Goal: Task Accomplishment & Management: Use online tool/utility

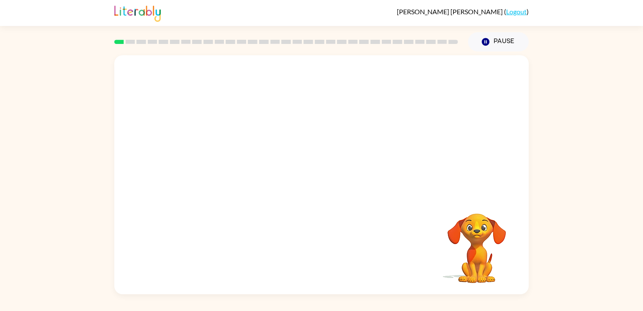
click at [212, 159] on video "Your browser must support playing .mp4 files to use Literably. Please try using…" at bounding box center [321, 125] width 415 height 141
click at [216, 157] on video "Your browser must support playing .mp4 files to use Literably. Please try using…" at bounding box center [321, 125] width 415 height 141
click at [229, 157] on video "Your browser must support playing .mp4 files to use Literably. Please try using…" at bounding box center [321, 125] width 415 height 141
click at [235, 161] on video "Your browser must support playing .mp4 files to use Literably. Please try using…" at bounding box center [321, 125] width 415 height 141
click at [348, 180] on div at bounding box center [321, 174] width 415 height 239
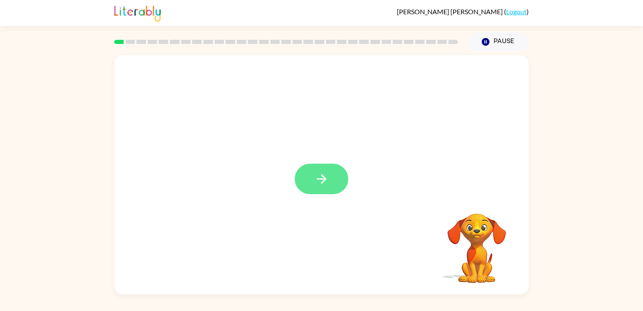
click at [329, 178] on icon "button" at bounding box center [321, 179] width 15 height 15
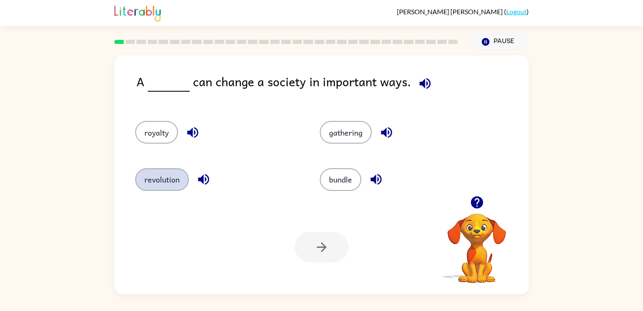
click at [185, 177] on button "revolution" at bounding box center [162, 179] width 54 height 23
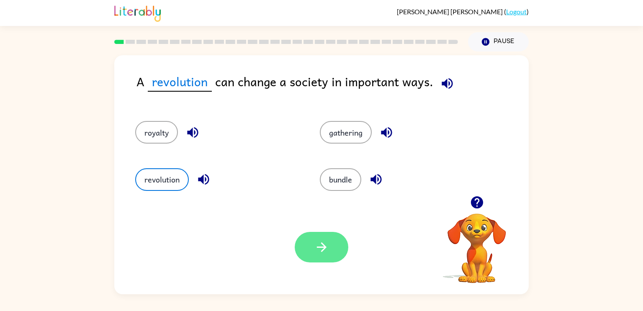
click at [318, 245] on icon "button" at bounding box center [321, 247] width 15 height 15
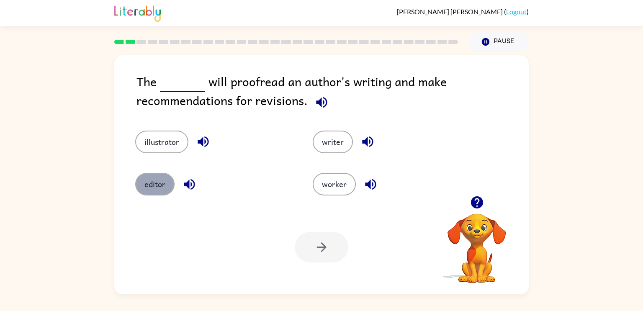
click at [157, 186] on button "editor" at bounding box center [154, 184] width 39 height 23
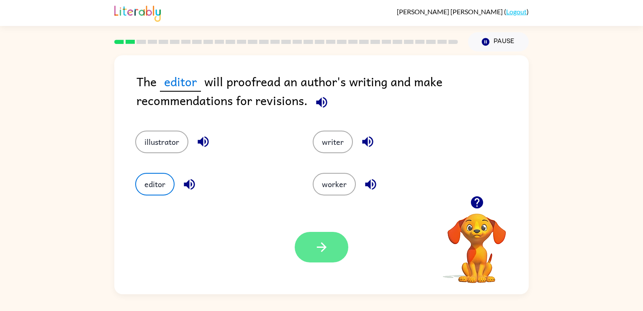
click at [332, 246] on button "button" at bounding box center [322, 247] width 54 height 31
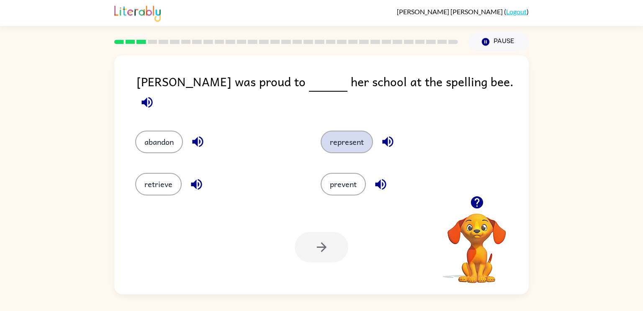
click at [349, 143] on button "represent" at bounding box center [347, 142] width 52 height 23
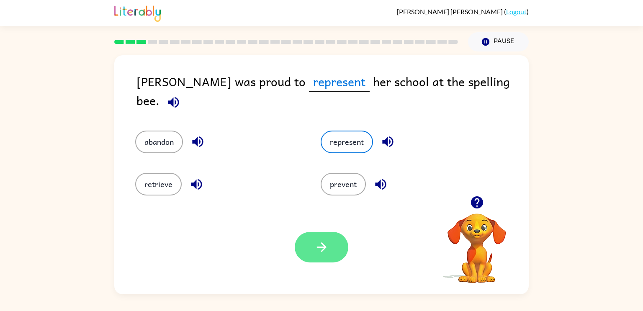
click at [306, 254] on button "button" at bounding box center [322, 247] width 54 height 31
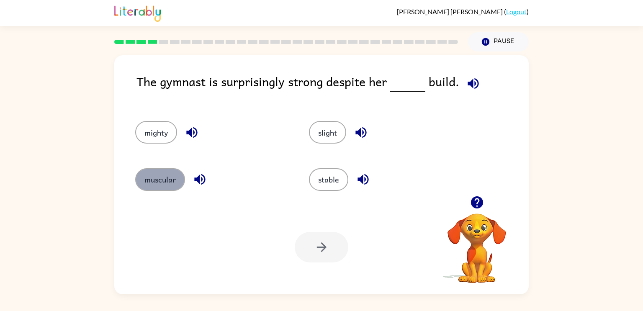
click at [154, 190] on button "muscular" at bounding box center [160, 179] width 50 height 23
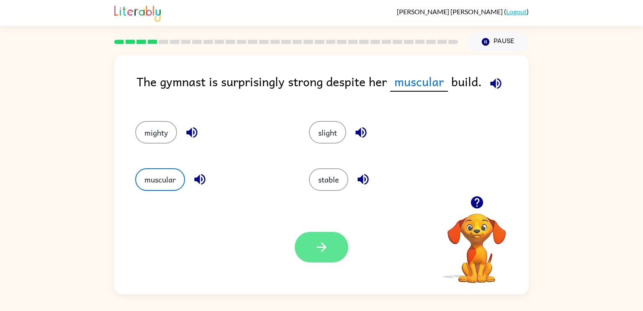
click at [345, 248] on button "button" at bounding box center [322, 247] width 54 height 31
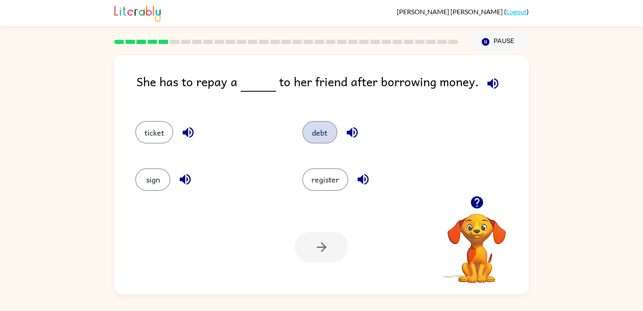
click at [329, 134] on button "debt" at bounding box center [319, 132] width 35 height 23
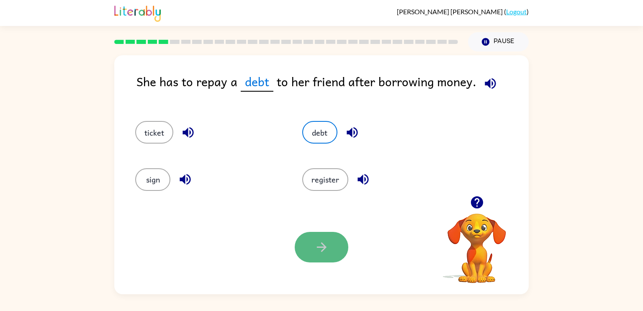
click at [316, 258] on button "button" at bounding box center [322, 247] width 54 height 31
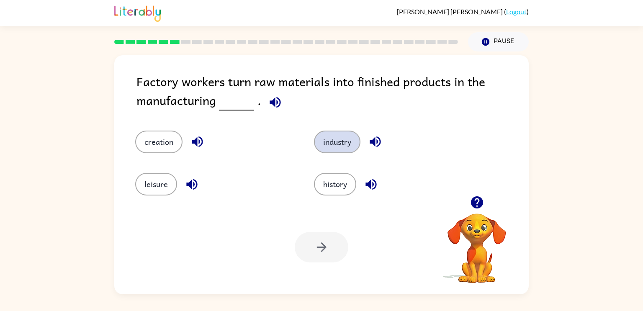
click at [352, 137] on button "industry" at bounding box center [337, 142] width 46 height 23
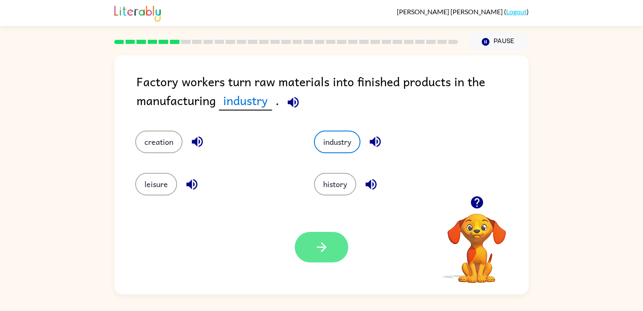
click at [324, 248] on icon "button" at bounding box center [322, 247] width 10 height 10
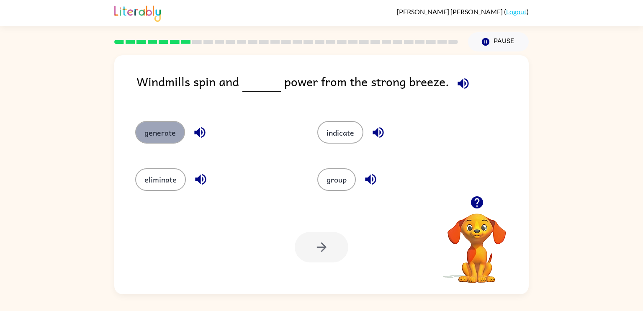
click at [150, 133] on button "generate" at bounding box center [160, 132] width 50 height 23
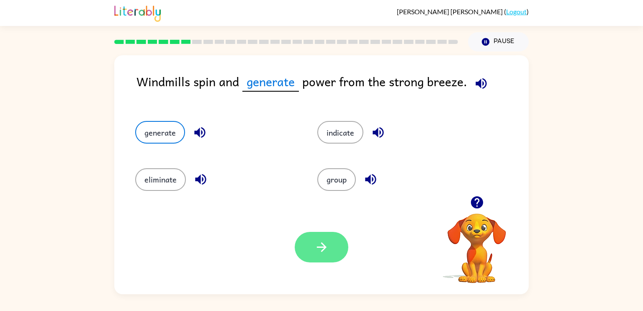
click at [327, 254] on icon "button" at bounding box center [321, 247] width 15 height 15
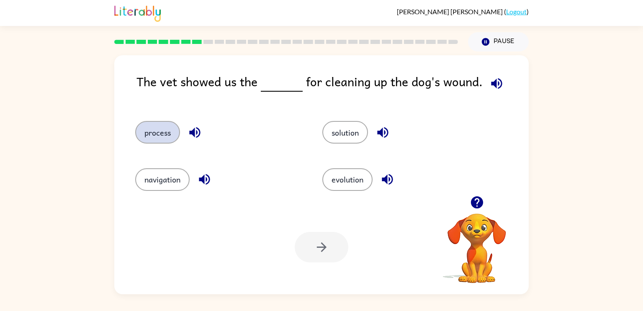
click at [149, 137] on button "process" at bounding box center [157, 132] width 45 height 23
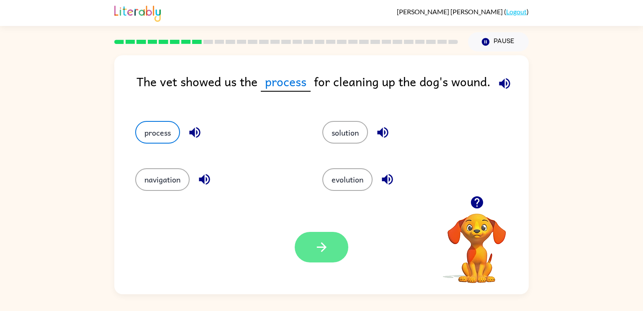
click at [332, 247] on button "button" at bounding box center [322, 247] width 54 height 31
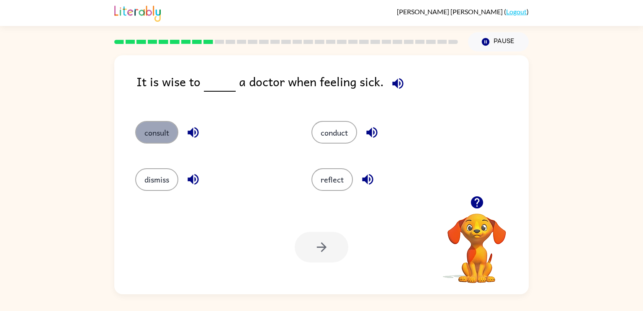
click at [154, 127] on button "consult" at bounding box center [156, 132] width 43 height 23
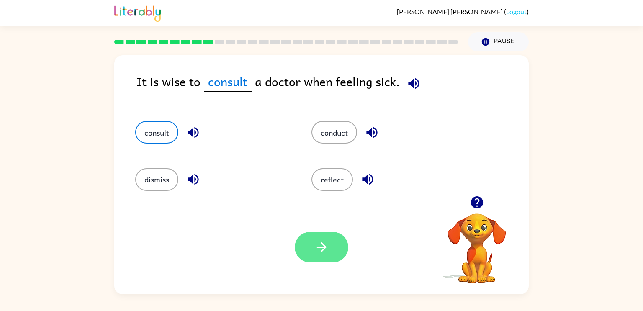
click at [315, 240] on button "button" at bounding box center [322, 247] width 54 height 31
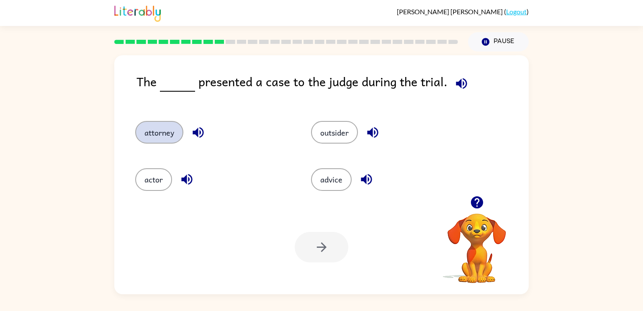
click at [162, 131] on button "attorney" at bounding box center [159, 132] width 48 height 23
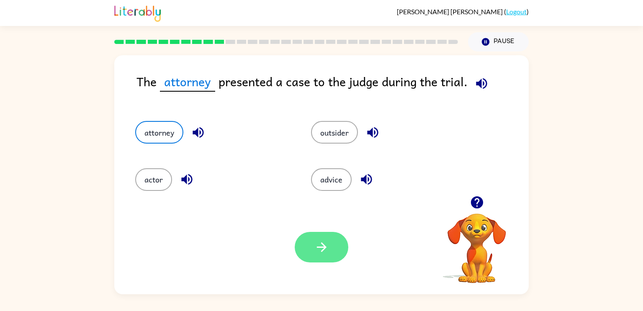
click at [333, 247] on button "button" at bounding box center [322, 247] width 54 height 31
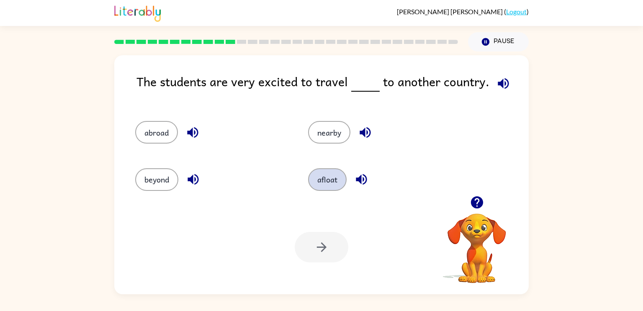
click at [330, 178] on button "afloat" at bounding box center [327, 179] width 39 height 23
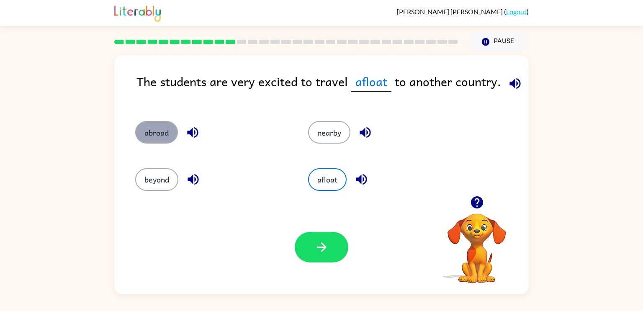
click at [160, 124] on button "abroad" at bounding box center [156, 132] width 43 height 23
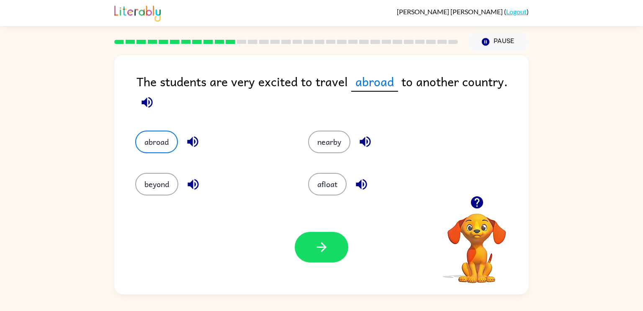
click at [322, 232] on div "Your browser must support playing .mp4 files to use Literably. Please try using…" at bounding box center [321, 247] width 415 height 94
click at [320, 235] on button "button" at bounding box center [322, 247] width 54 height 31
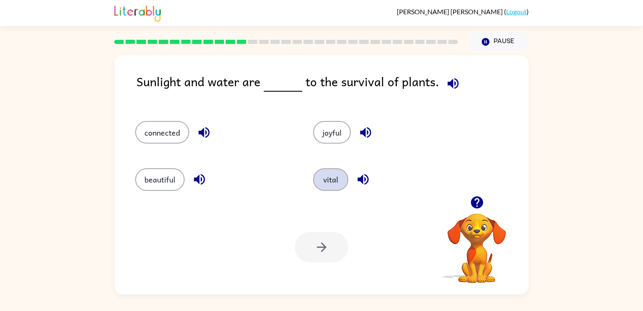
click at [335, 186] on button "vital" at bounding box center [330, 179] width 35 height 23
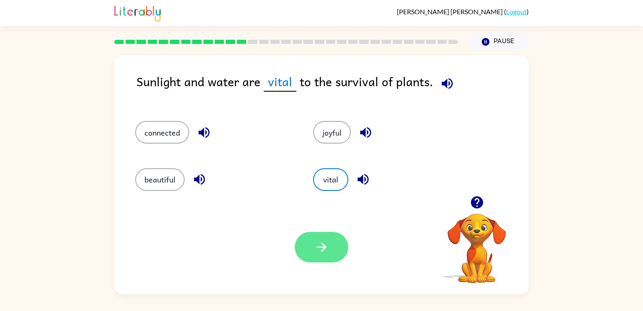
click at [330, 257] on button "button" at bounding box center [322, 247] width 54 height 31
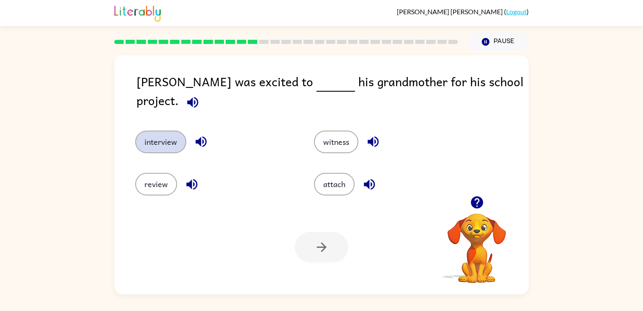
click at [154, 131] on button "interview" at bounding box center [160, 142] width 51 height 23
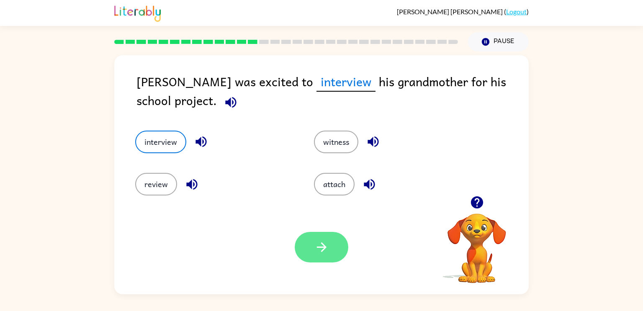
click at [312, 247] on button "button" at bounding box center [322, 247] width 54 height 31
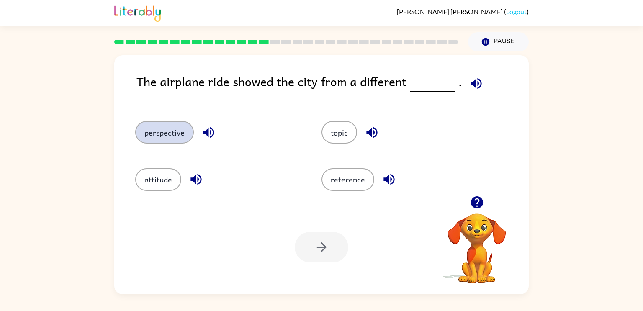
click at [167, 140] on button "perspective" at bounding box center [164, 132] width 59 height 23
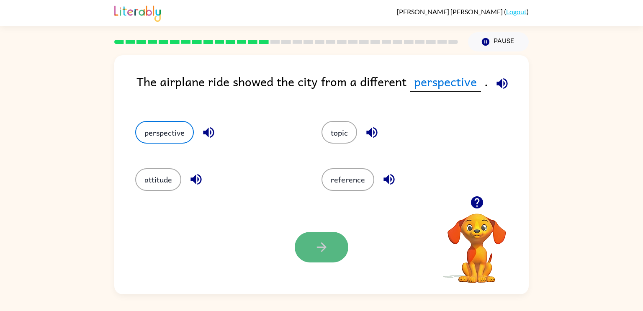
click at [335, 249] on button "button" at bounding box center [322, 247] width 54 height 31
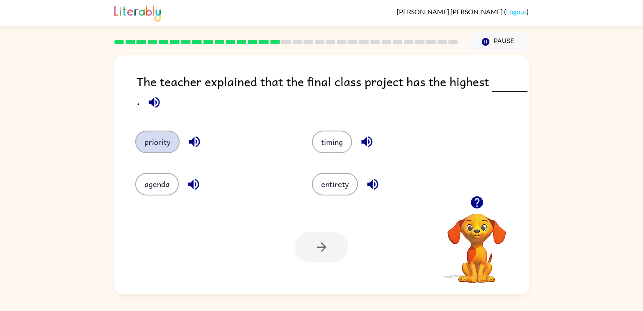
click at [168, 146] on button "priority" at bounding box center [157, 142] width 44 height 23
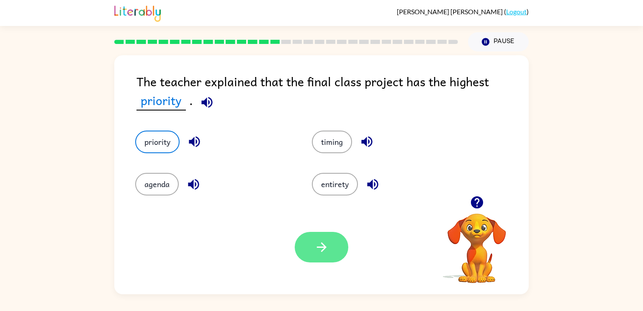
click at [343, 243] on button "button" at bounding box center [322, 247] width 54 height 31
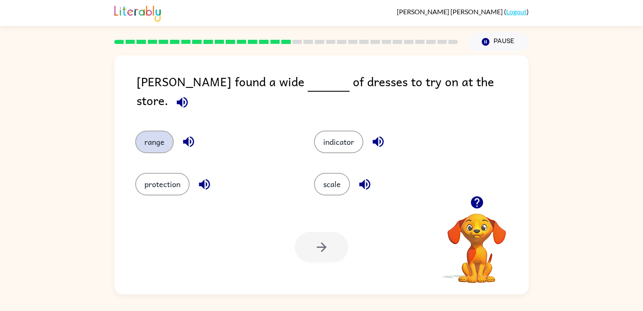
click at [147, 131] on button "range" at bounding box center [154, 142] width 39 height 23
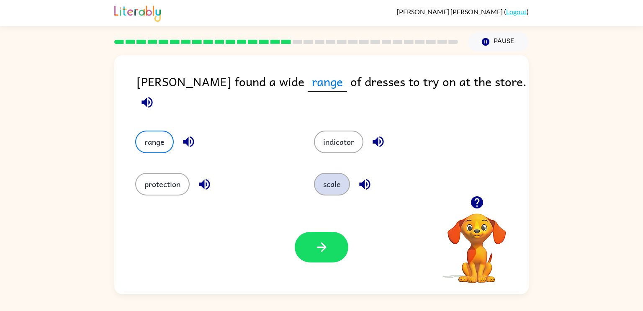
click at [337, 180] on button "scale" at bounding box center [332, 184] width 36 height 23
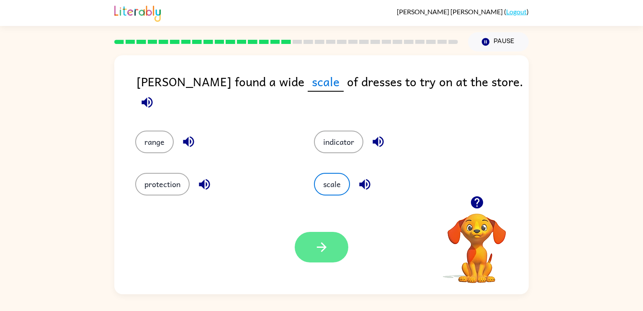
click at [327, 250] on icon "button" at bounding box center [321, 247] width 15 height 15
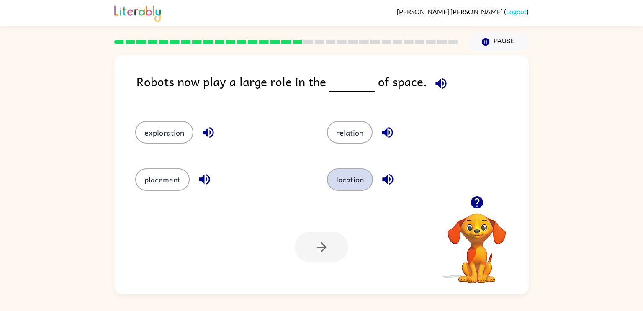
click at [353, 175] on button "location" at bounding box center [350, 179] width 46 height 23
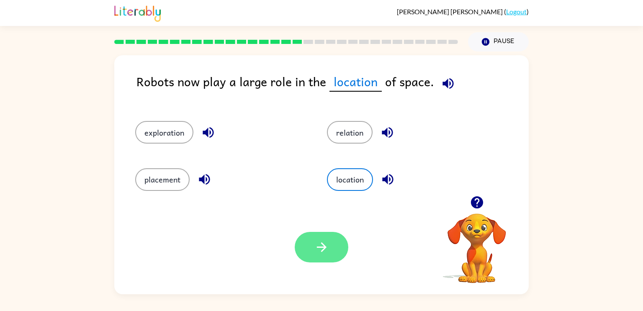
click at [331, 248] on button "button" at bounding box center [322, 247] width 54 height 31
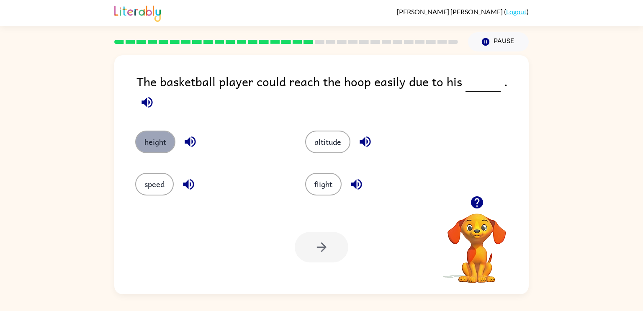
click at [142, 131] on button "height" at bounding box center [155, 142] width 40 height 23
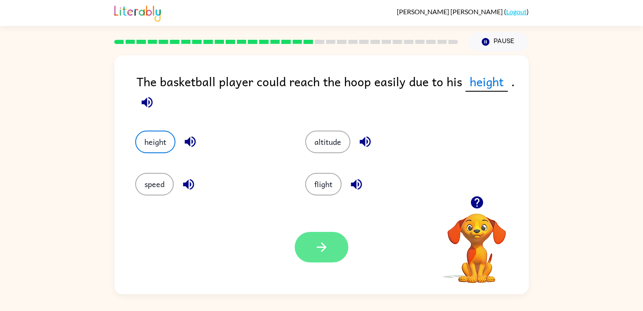
click at [332, 248] on button "button" at bounding box center [322, 247] width 54 height 31
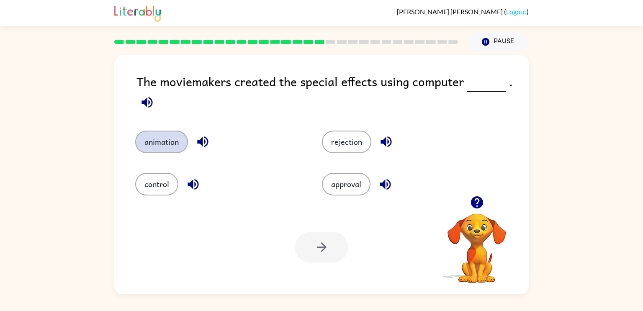
click at [154, 146] on button "animation" at bounding box center [161, 142] width 53 height 23
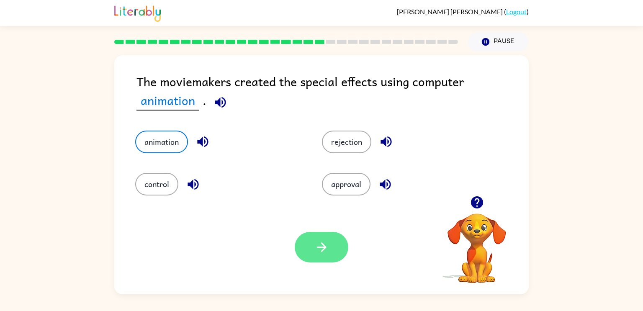
click at [328, 247] on icon "button" at bounding box center [321, 247] width 15 height 15
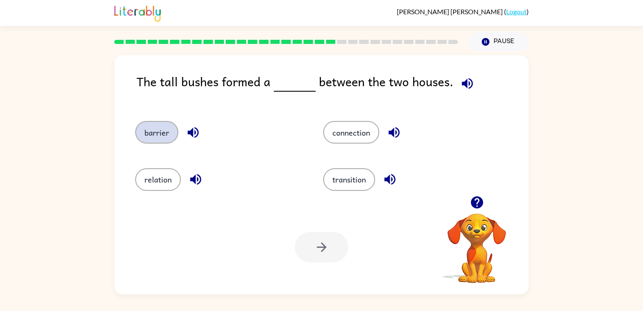
click at [147, 138] on button "barrier" at bounding box center [156, 132] width 43 height 23
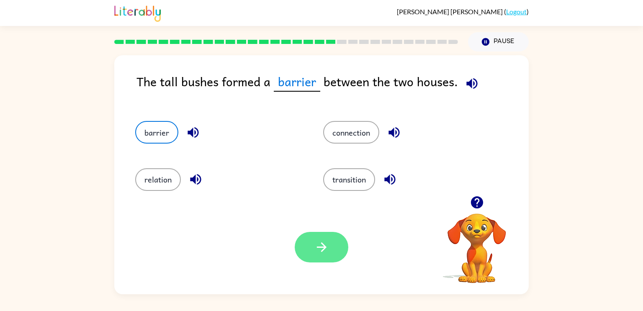
click at [330, 249] on button "button" at bounding box center [322, 247] width 54 height 31
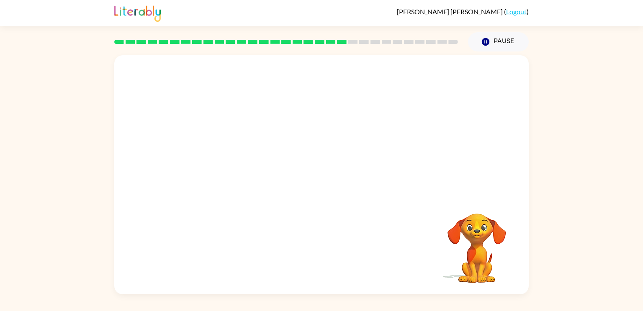
click at [236, 173] on video "Your browser must support playing .mp4 files to use Literably. Please try using…" at bounding box center [321, 125] width 415 height 141
click at [237, 170] on video "Your browser must support playing .mp4 files to use Literably. Please try using…" at bounding box center [321, 125] width 415 height 141
click at [314, 193] on div at bounding box center [322, 179] width 54 height 31
click at [343, 188] on div at bounding box center [322, 179] width 54 height 31
click at [331, 169] on div at bounding box center [322, 179] width 54 height 31
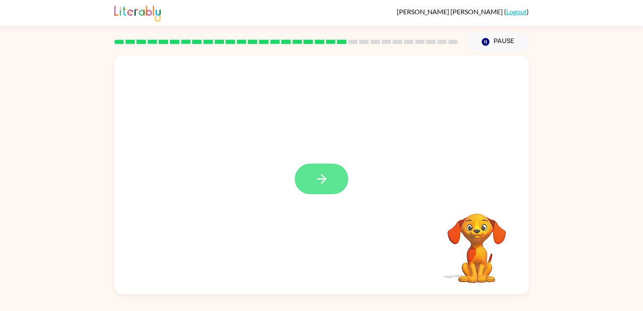
click at [340, 182] on button "button" at bounding box center [322, 179] width 54 height 31
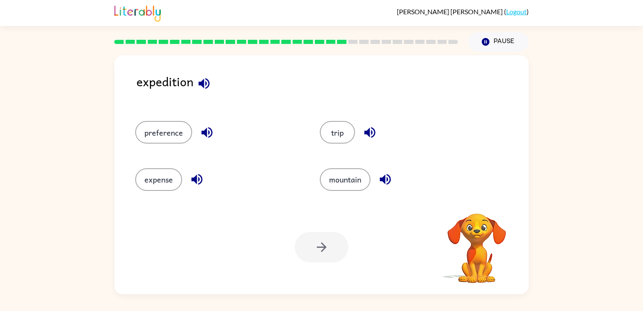
click at [0, 180] on div "expedition preference trip expense mountain Your browser must support playing .…" at bounding box center [321, 173] width 643 height 243
click at [338, 132] on button "trip" at bounding box center [337, 132] width 35 height 23
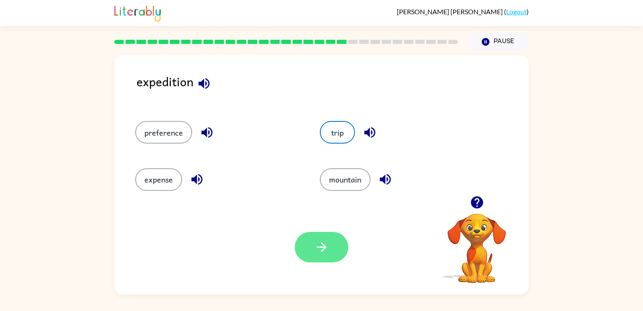
click at [320, 246] on icon "button" at bounding box center [321, 247] width 15 height 15
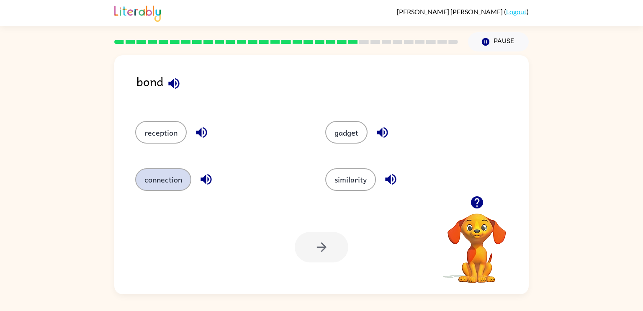
click at [161, 176] on button "connection" at bounding box center [163, 179] width 56 height 23
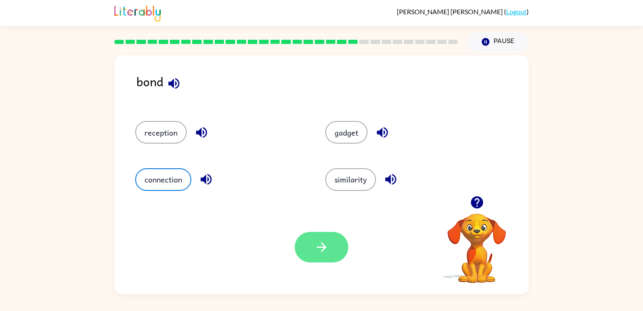
click at [333, 250] on button "button" at bounding box center [322, 247] width 54 height 31
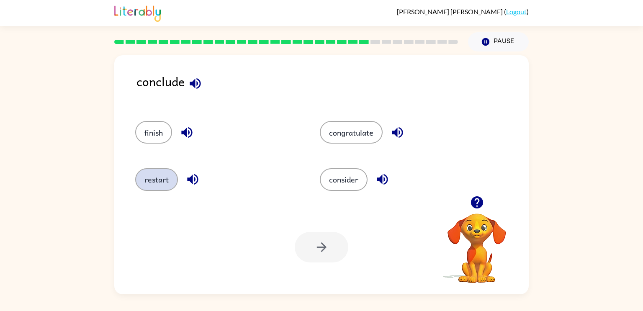
click at [160, 189] on button "restart" at bounding box center [156, 179] width 43 height 23
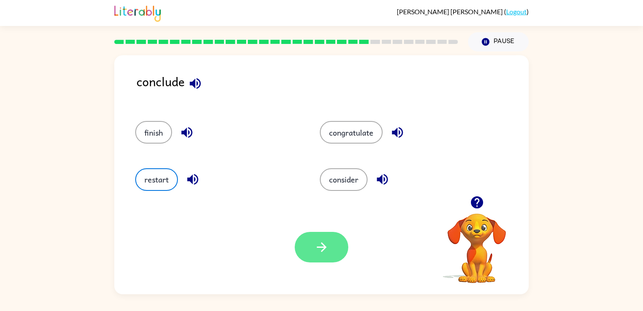
click at [333, 252] on button "button" at bounding box center [322, 247] width 54 height 31
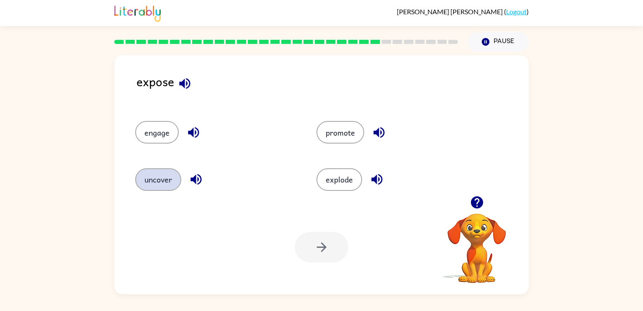
click at [153, 171] on button "uncover" at bounding box center [158, 179] width 46 height 23
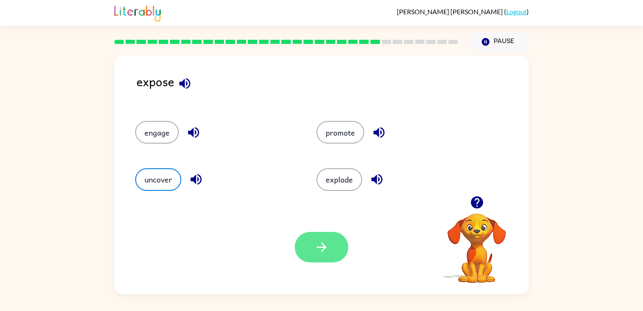
click at [338, 255] on button "button" at bounding box center [322, 247] width 54 height 31
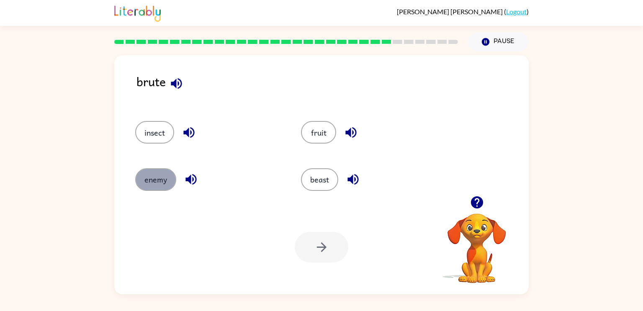
click at [153, 175] on button "enemy" at bounding box center [155, 179] width 41 height 23
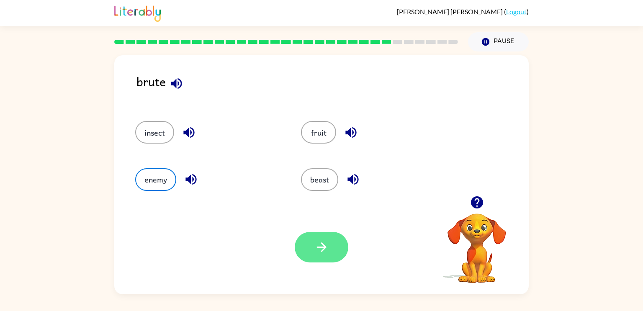
click at [337, 240] on button "button" at bounding box center [322, 247] width 54 height 31
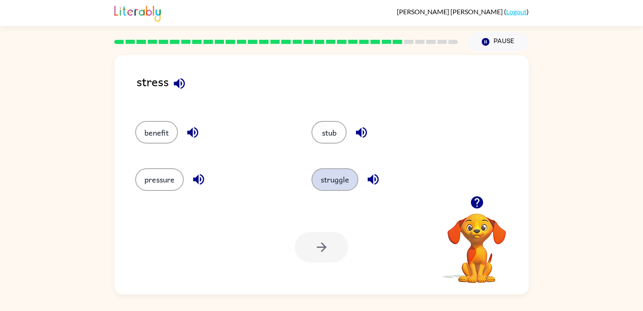
click at [338, 174] on button "struggle" at bounding box center [335, 179] width 47 height 23
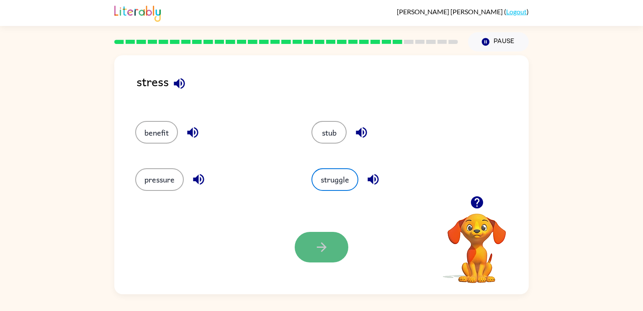
click at [325, 246] on icon "button" at bounding box center [322, 247] width 10 height 10
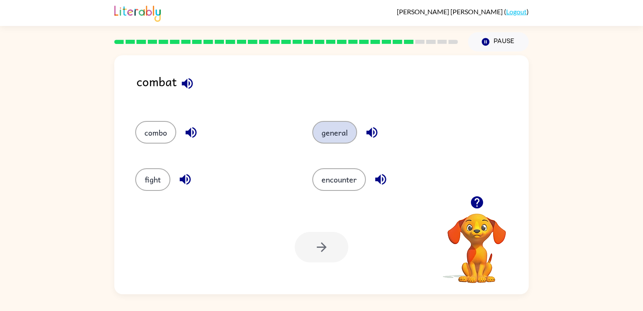
click at [351, 132] on button "general" at bounding box center [334, 132] width 45 height 23
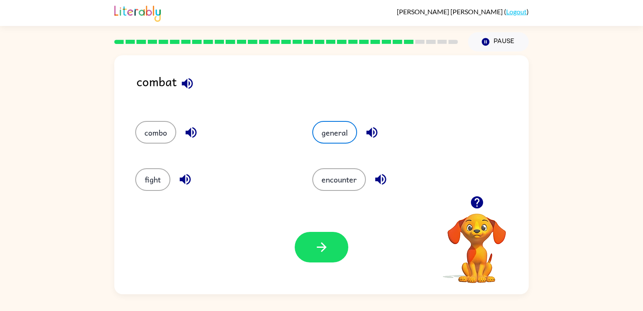
click at [341, 262] on div at bounding box center [322, 247] width 54 height 31
click at [338, 250] on button "button" at bounding box center [322, 247] width 54 height 31
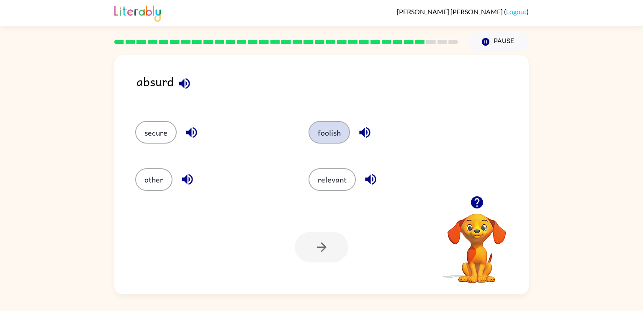
click at [336, 139] on button "foolish" at bounding box center [329, 132] width 41 height 23
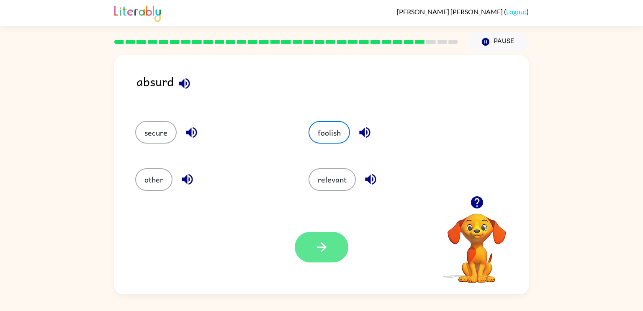
click at [335, 241] on button "button" at bounding box center [322, 247] width 54 height 31
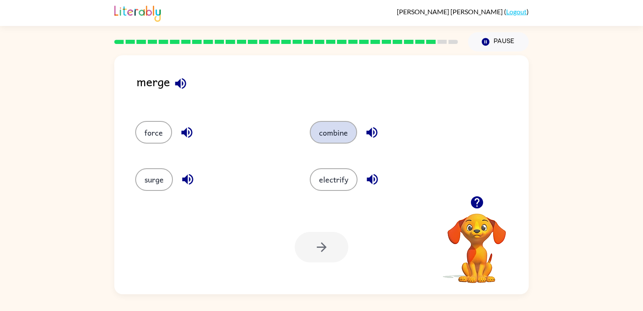
click at [340, 126] on button "combine" at bounding box center [333, 132] width 47 height 23
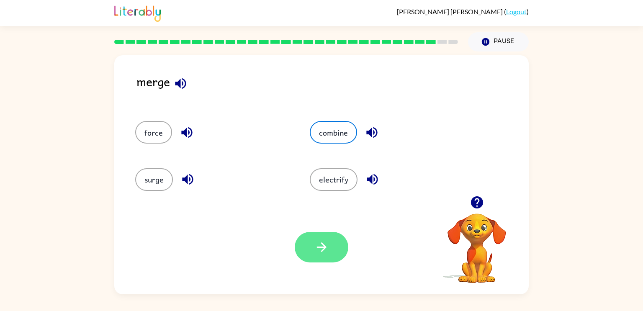
click at [340, 254] on button "button" at bounding box center [322, 247] width 54 height 31
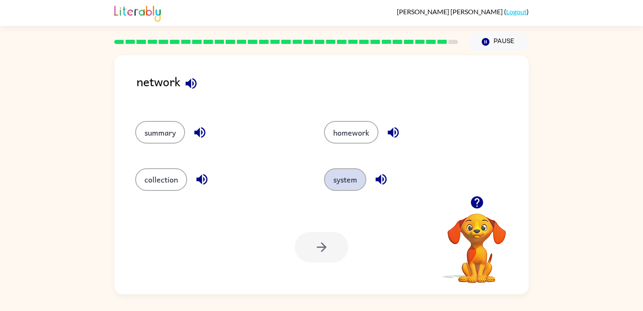
click at [348, 169] on button "system" at bounding box center [345, 179] width 42 height 23
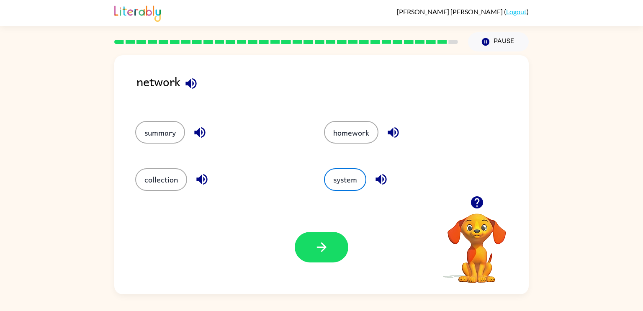
click at [328, 268] on div "Your browser must support playing .mp4 files to use Literably. Please try using…" at bounding box center [321, 247] width 415 height 94
click at [332, 257] on button "button" at bounding box center [322, 247] width 54 height 31
